Goal: Task Accomplishment & Management: Complete application form

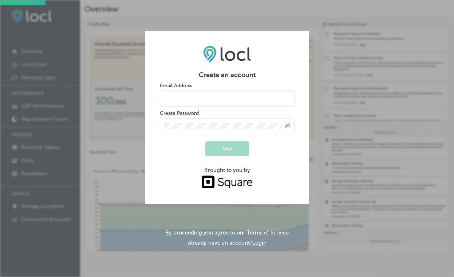
click at [194, 96] on input "email" at bounding box center [227, 99] width 135 height 16
type input "administracion@labellanapolibcn.com"
click at [295, 164] on div "Create an account Email Address administracion@labellanapolibcn.com Create Pass…" at bounding box center [227, 117] width 164 height 173
click at [231, 150] on button "Next" at bounding box center [227, 148] width 44 height 15
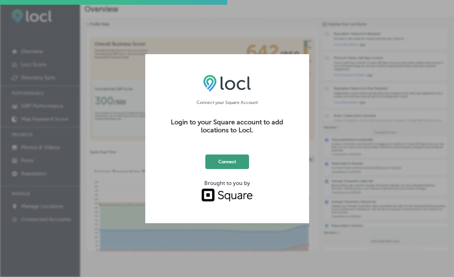
click at [229, 165] on button "Connect" at bounding box center [227, 162] width 44 height 15
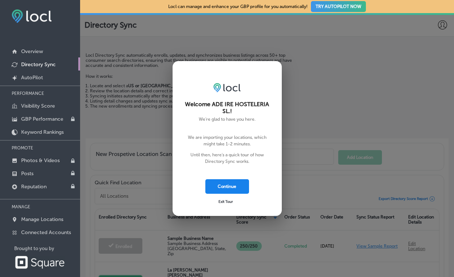
click at [226, 188] on button "Continue" at bounding box center [227, 186] width 44 height 15
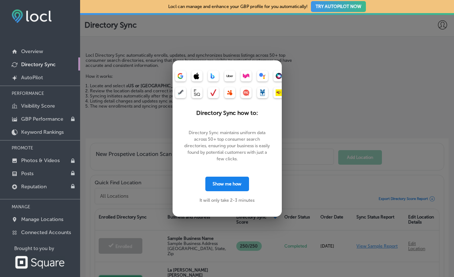
click at [225, 184] on button "Show me how" at bounding box center [227, 184] width 44 height 15
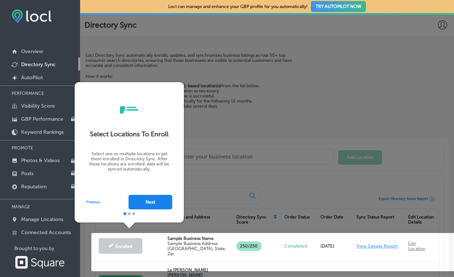
click at [155, 201] on button "Next" at bounding box center [150, 202] width 44 height 15
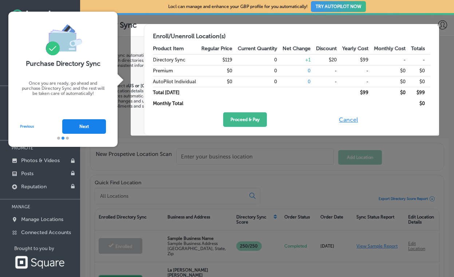
click at [92, 131] on button "Next" at bounding box center [84, 126] width 44 height 15
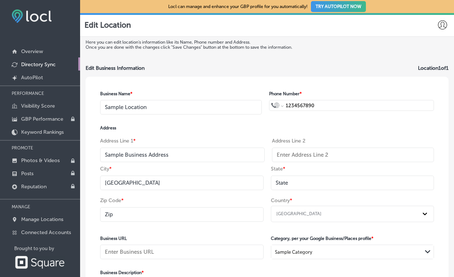
click at [86, 128] on div "Business Name * Sample Location Phone Number * International [GEOGRAPHIC_DATA] …" at bounding box center [266, 216] width 363 height 279
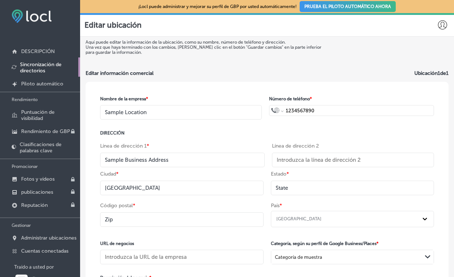
click at [335, 7] on button "PRUEBA EL PILOTO AUTOMÁTICO AHORA" at bounding box center [347, 6] width 96 height 11
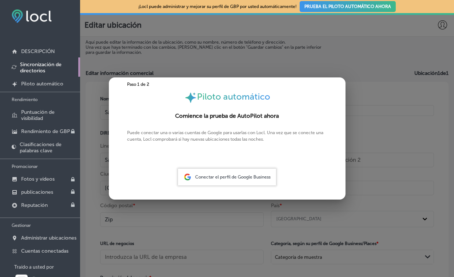
click at [227, 179] on span "Conectar el perfil de Google Business" at bounding box center [232, 177] width 75 height 5
